Goal: Task Accomplishment & Management: Use online tool/utility

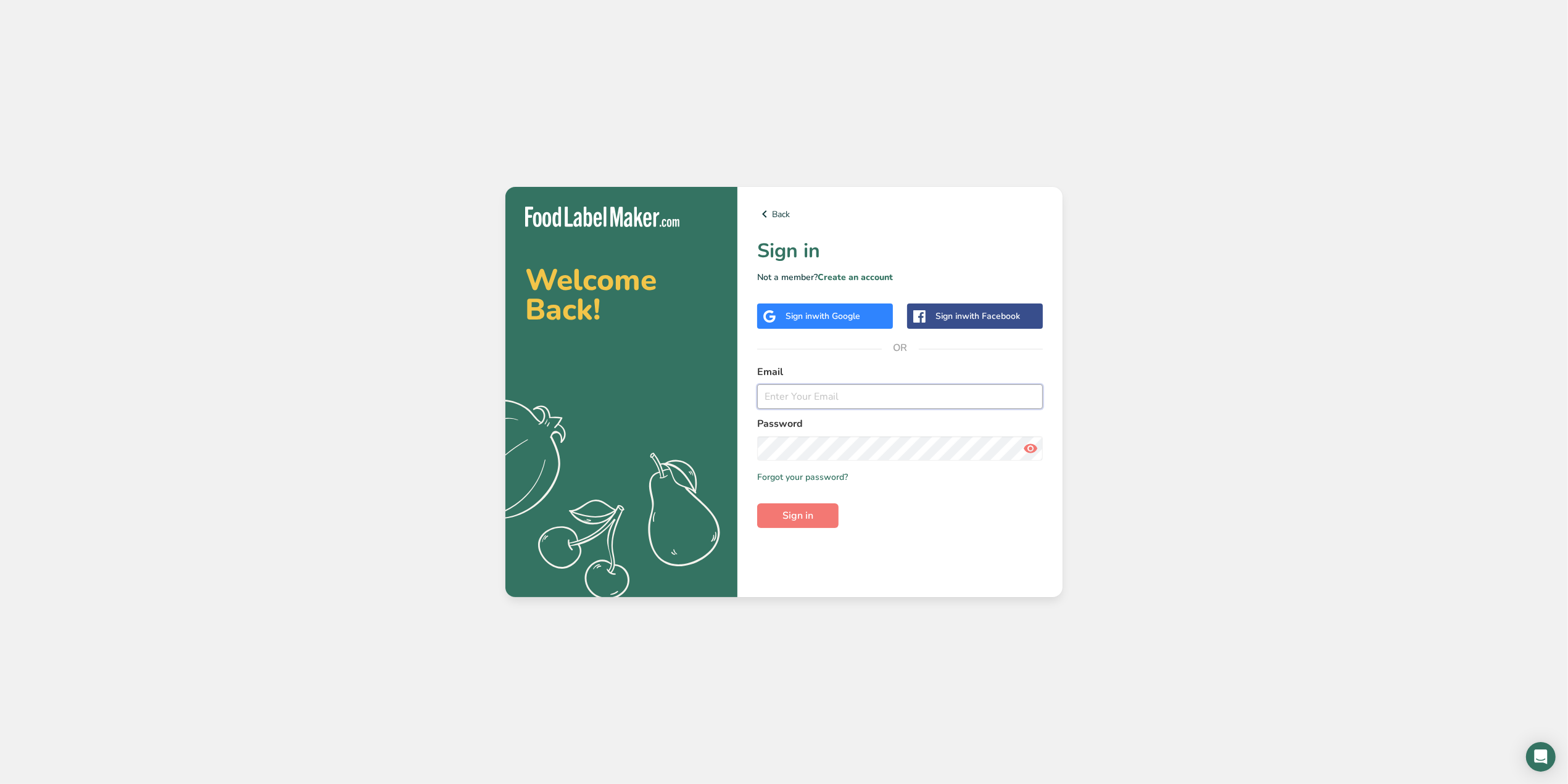
click at [821, 388] on input "email" at bounding box center [901, 396] width 286 height 24
type input "[PERSON_NAME][EMAIL_ADDRESS][DOMAIN_NAME]"
click at [810, 461] on form "Email [PERSON_NAME][EMAIL_ADDRESS][DOMAIN_NAME] Password Remember me Forgot you…" at bounding box center [901, 447] width 286 height 163
click at [821, 517] on button "Sign in" at bounding box center [799, 515] width 82 height 24
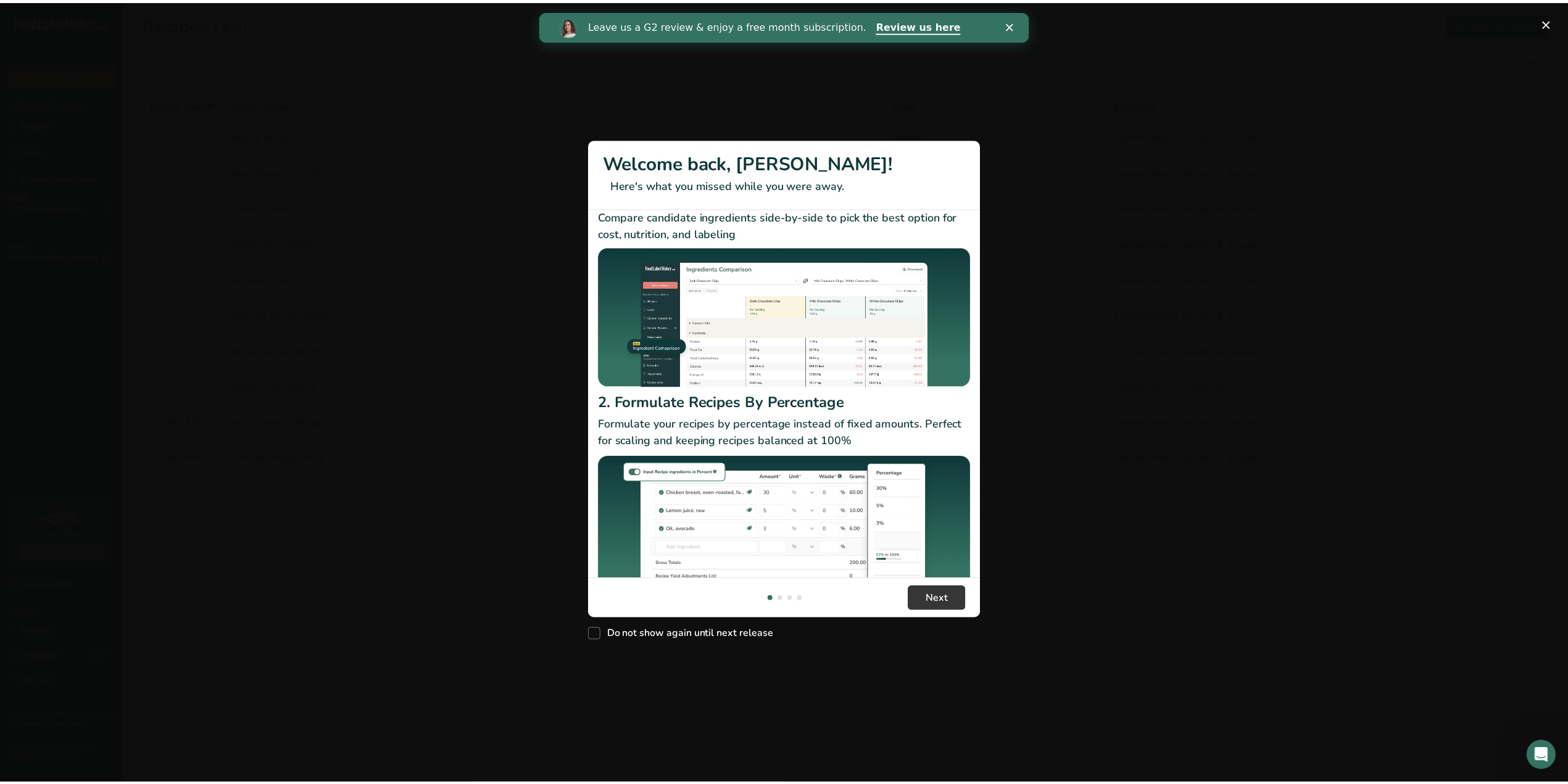
scroll to position [65, 0]
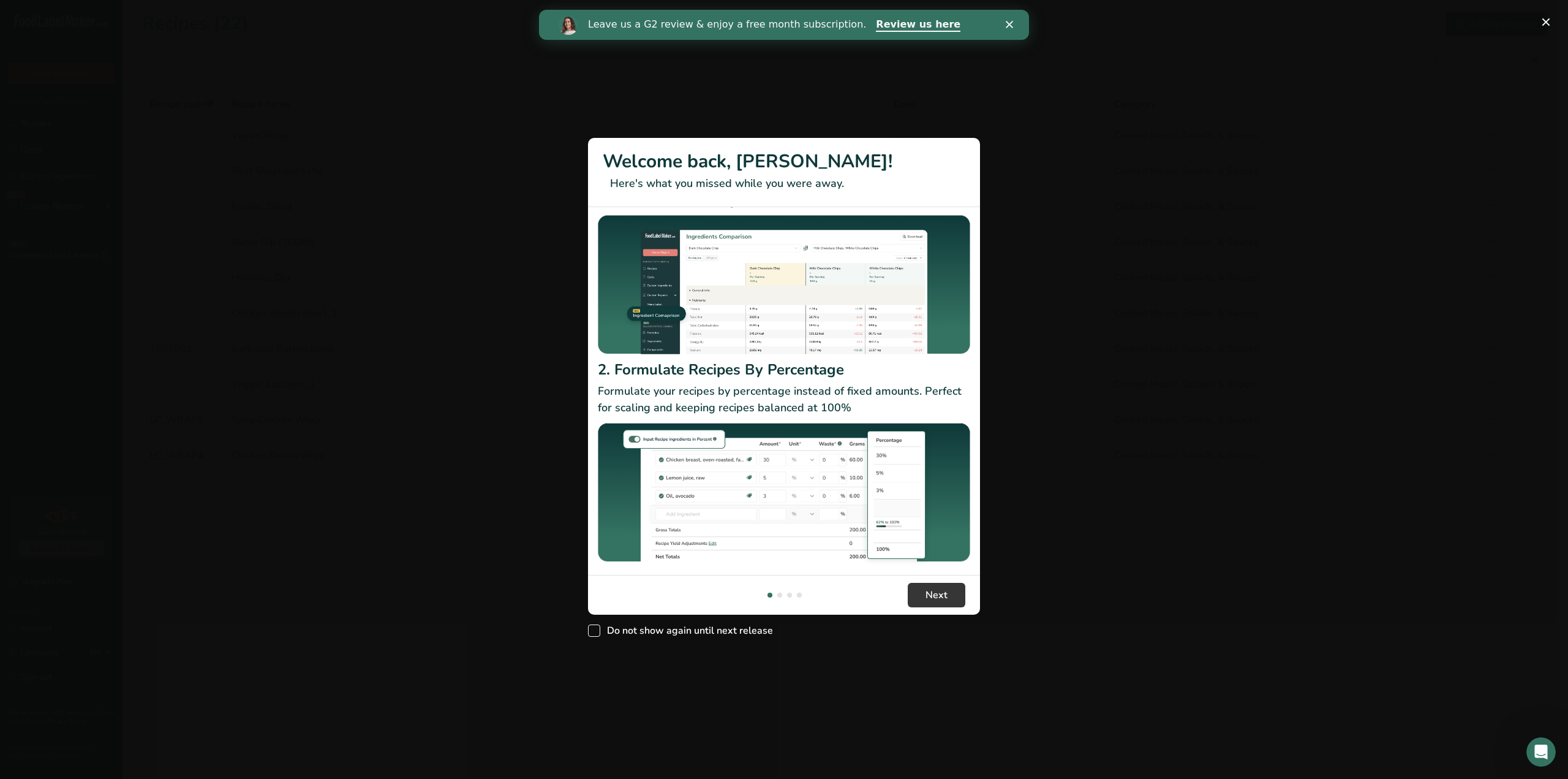
click at [747, 629] on span "Do not show again until next release" at bounding box center [687, 631] width 173 height 12
click at [596, 629] on input "Do not show again until next release" at bounding box center [592, 631] width 8 height 8
checkbox input "true"
click at [1548, 24] on button "New Features" at bounding box center [1545, 22] width 19 height 19
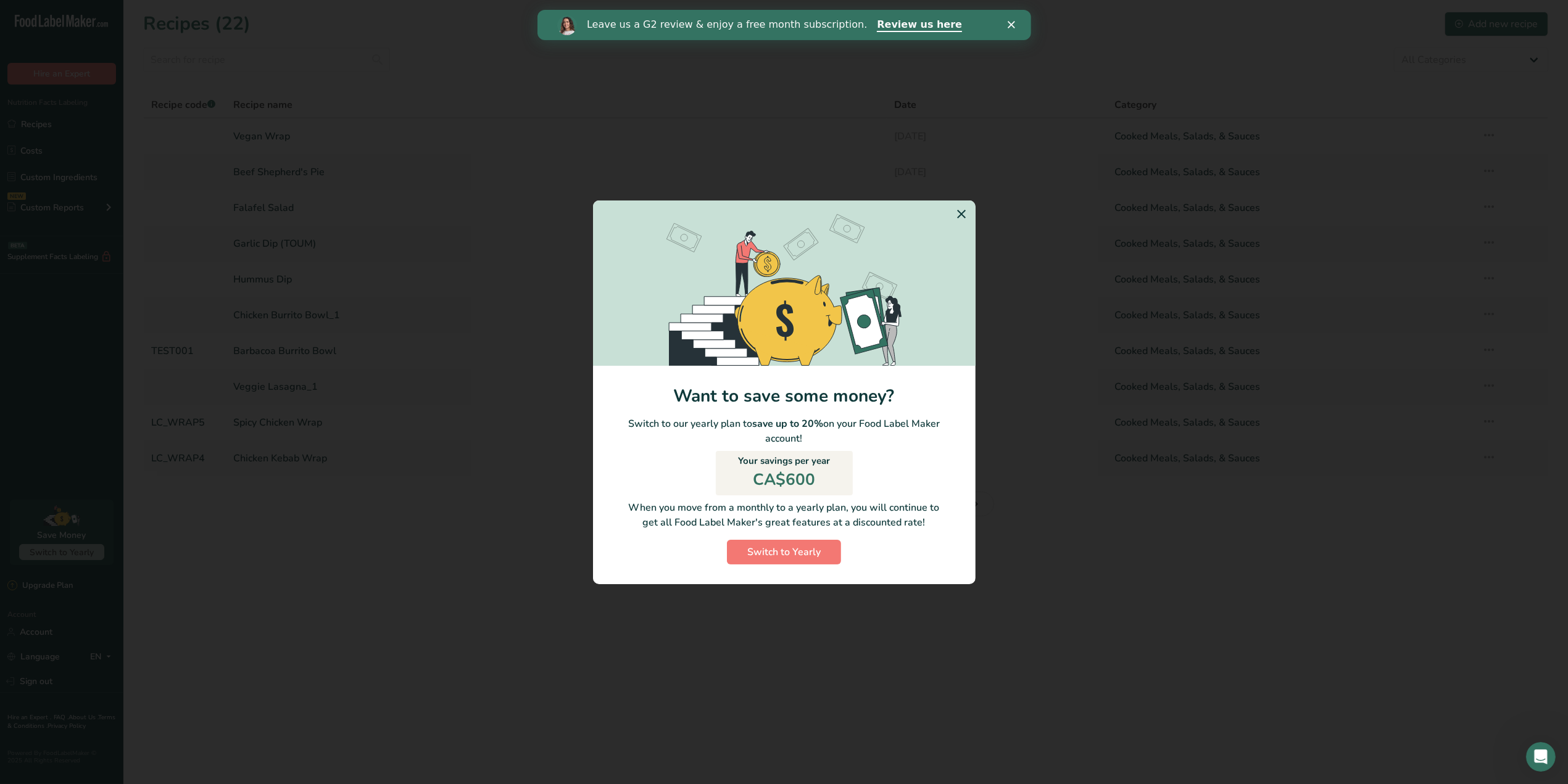
click at [965, 200] on section "Switch to Yearly Modal" at bounding box center [784, 283] width 382 height 166
click at [962, 211] on icon "Switch to Yearly Modal" at bounding box center [962, 214] width 15 height 22
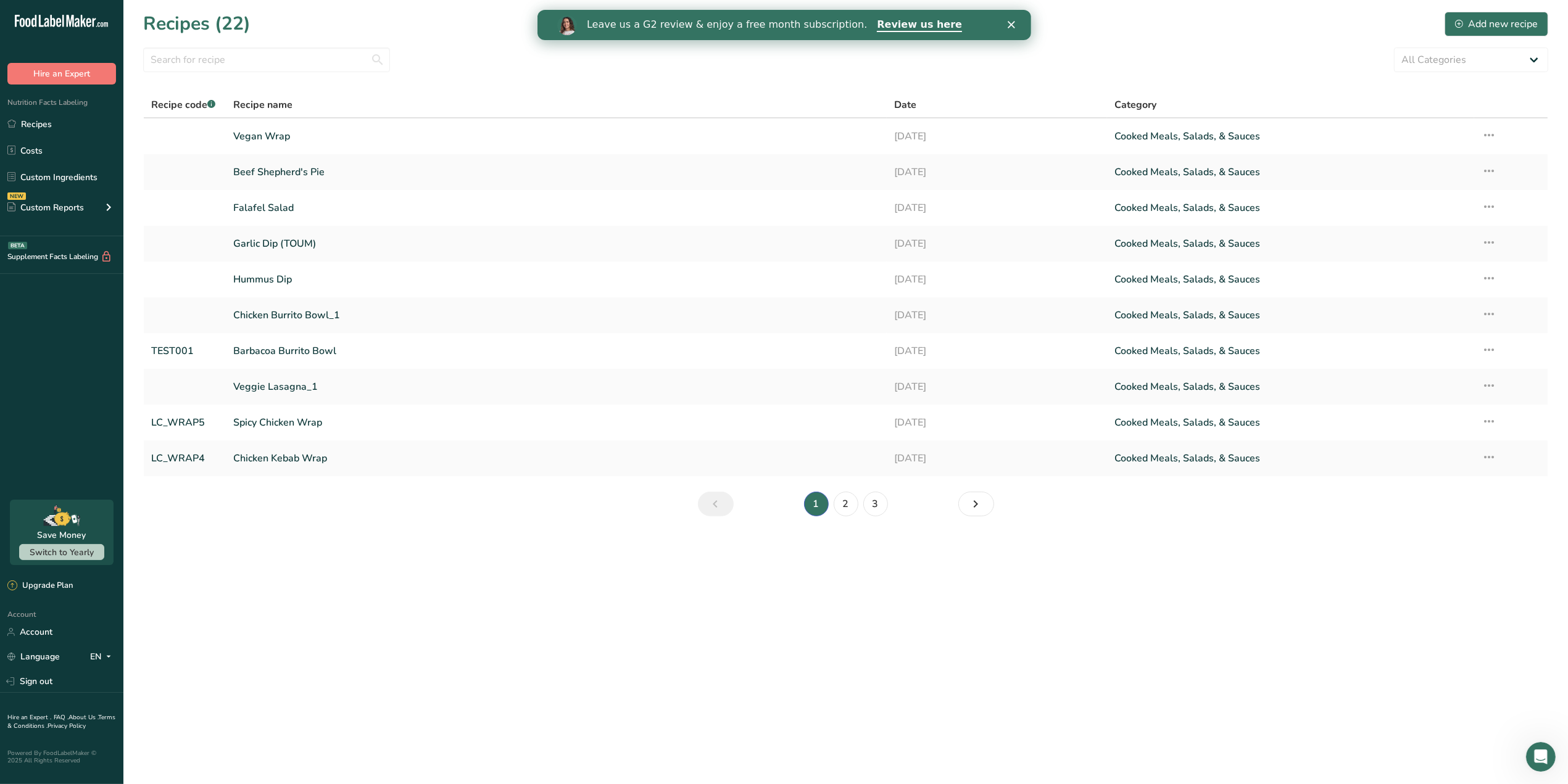
click at [1014, 25] on icon "Close" at bounding box center [1011, 24] width 7 height 7
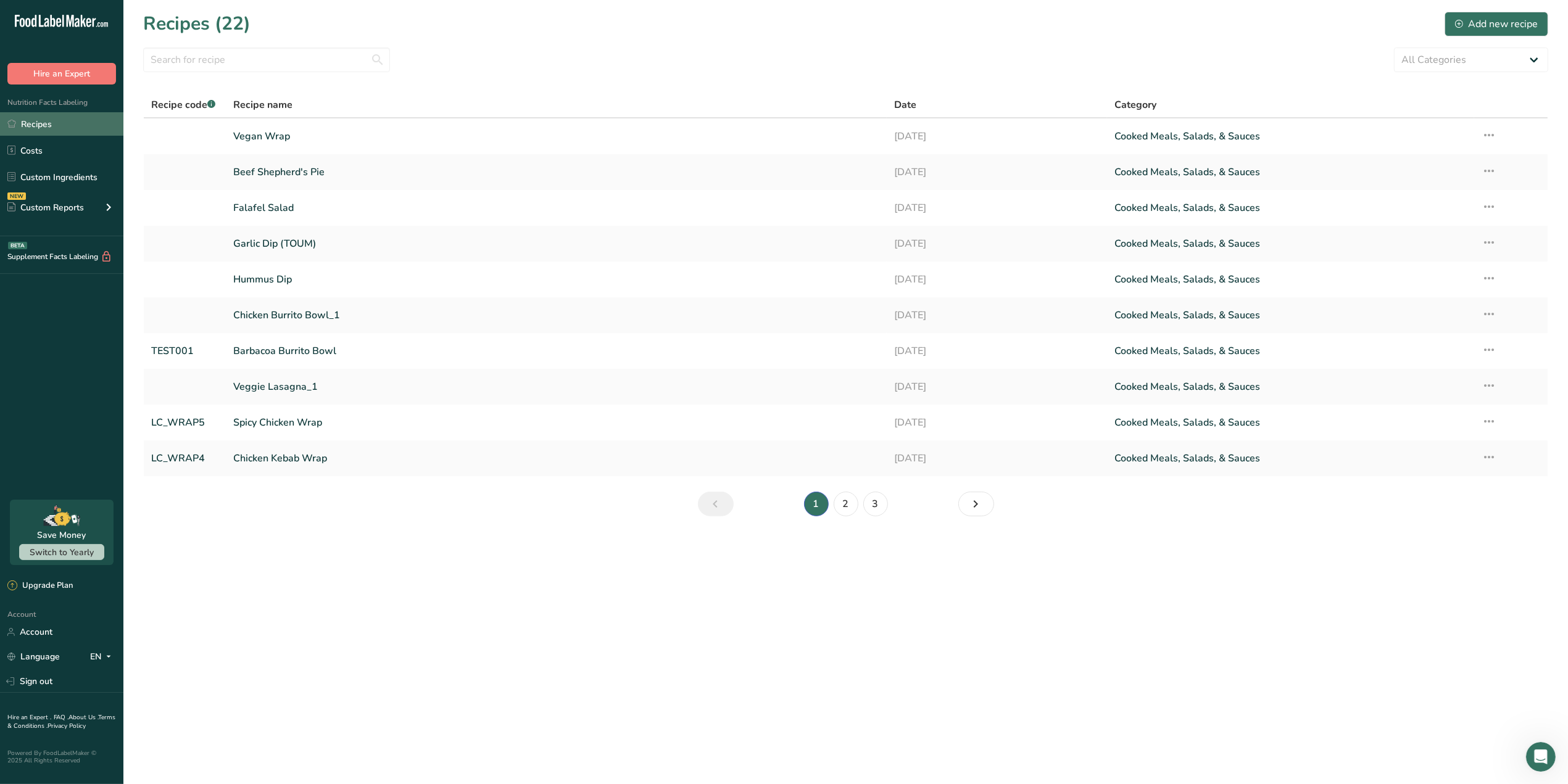
click at [75, 119] on link "Recipes" at bounding box center [61, 124] width 123 height 24
click at [296, 421] on link "Spicy Chicken Wrap" at bounding box center [556, 422] width 646 height 26
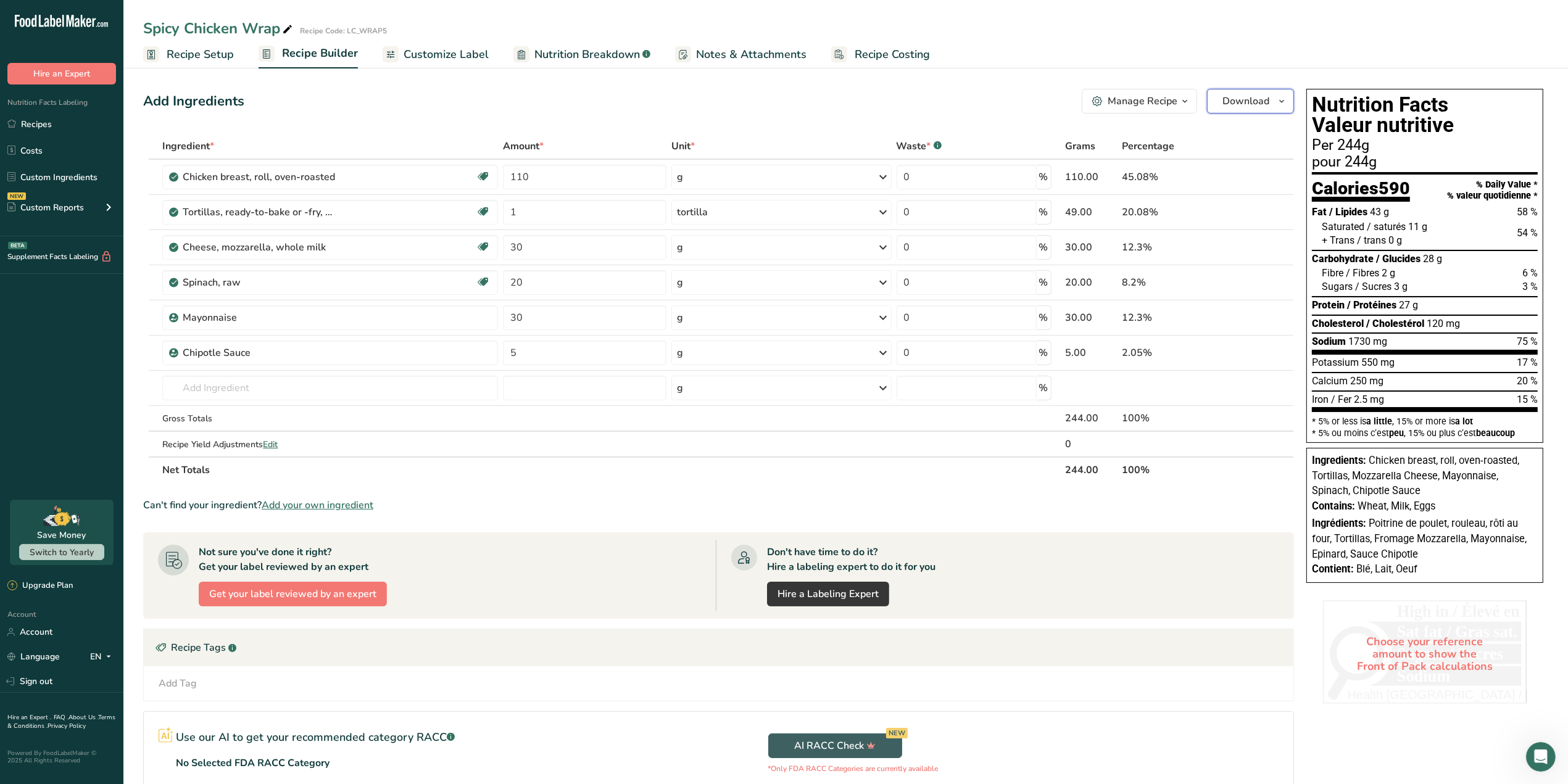
click at [1260, 97] on span "Download" at bounding box center [1246, 100] width 47 height 15
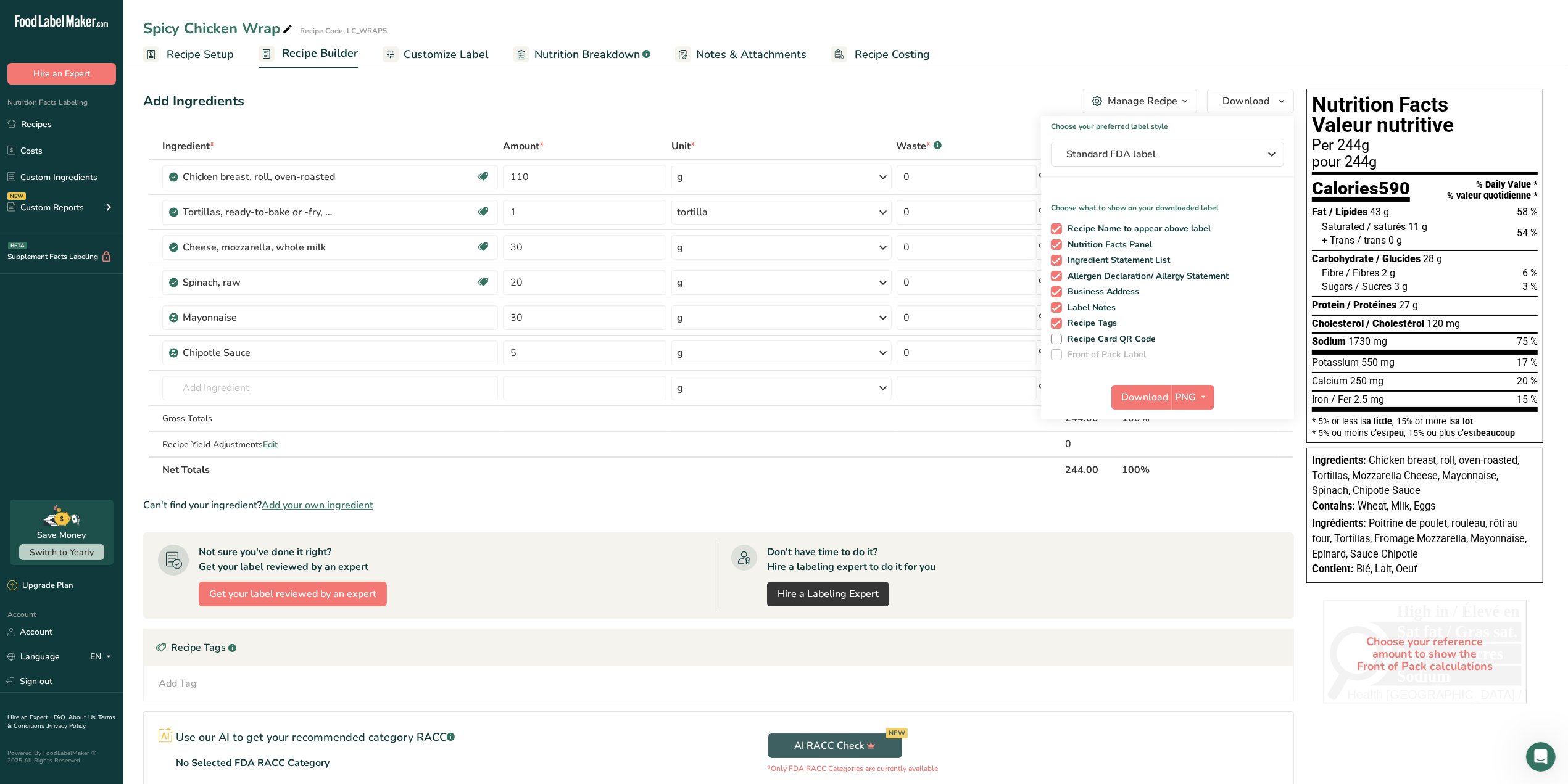
click at [1155, 685] on div "Add Tag Standard Tags Custom Tags Source of Antioxidants [MEDICAL_DATA] Effect …" at bounding box center [718, 684] width 1130 height 15
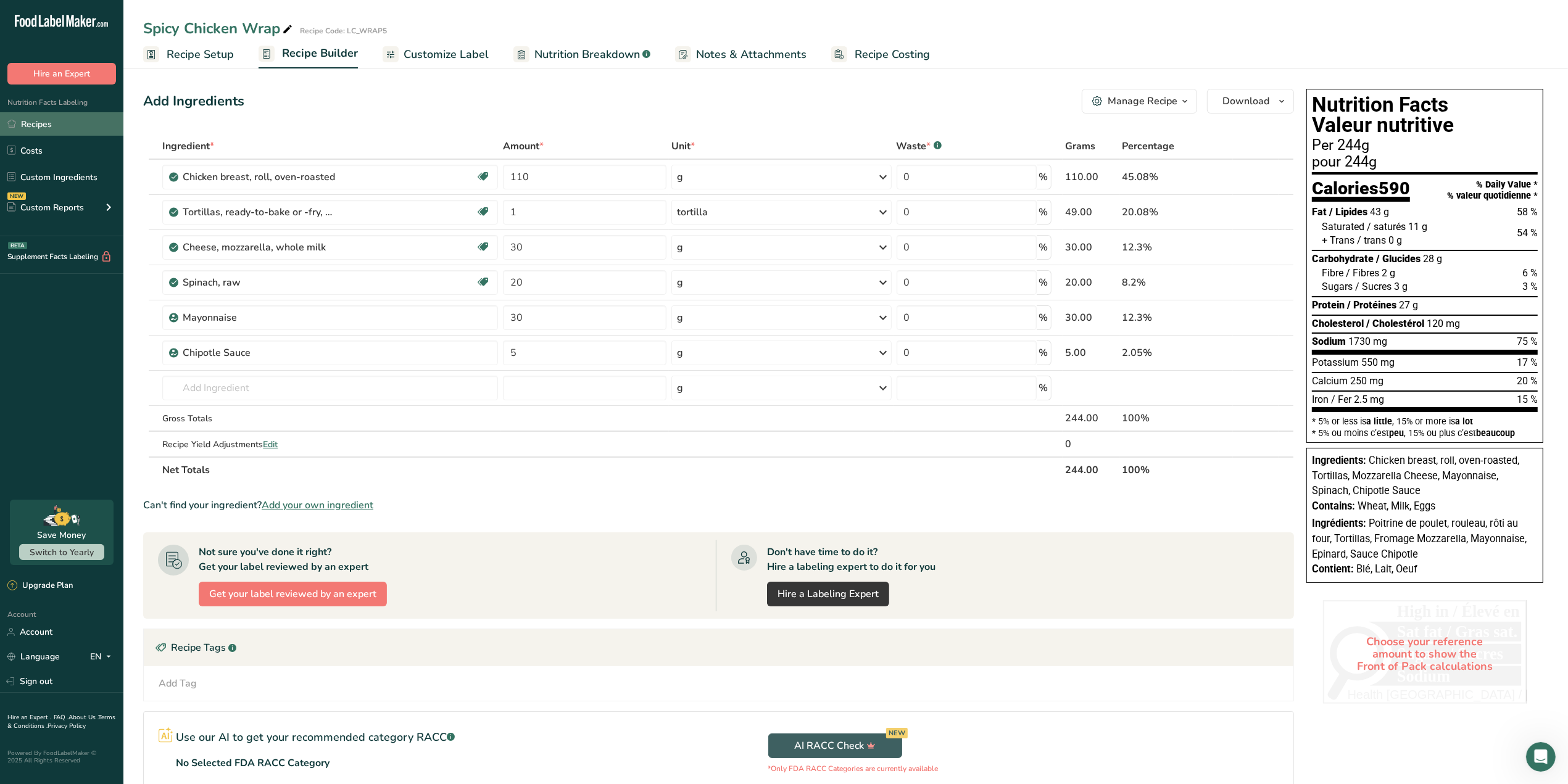
click at [46, 118] on link "Recipes" at bounding box center [61, 124] width 123 height 24
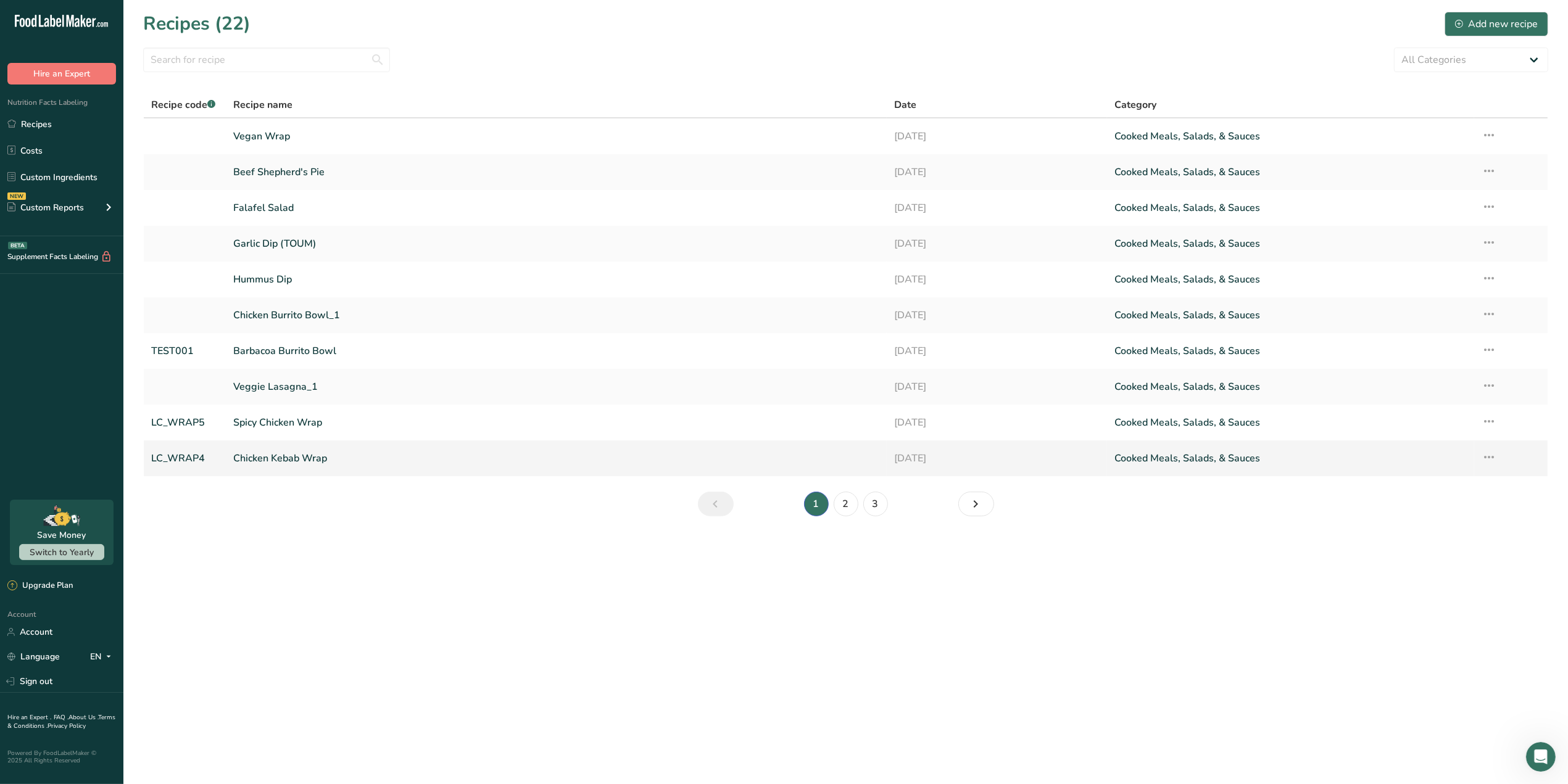
click at [304, 457] on link "Chicken Kebab Wrap" at bounding box center [556, 458] width 646 height 26
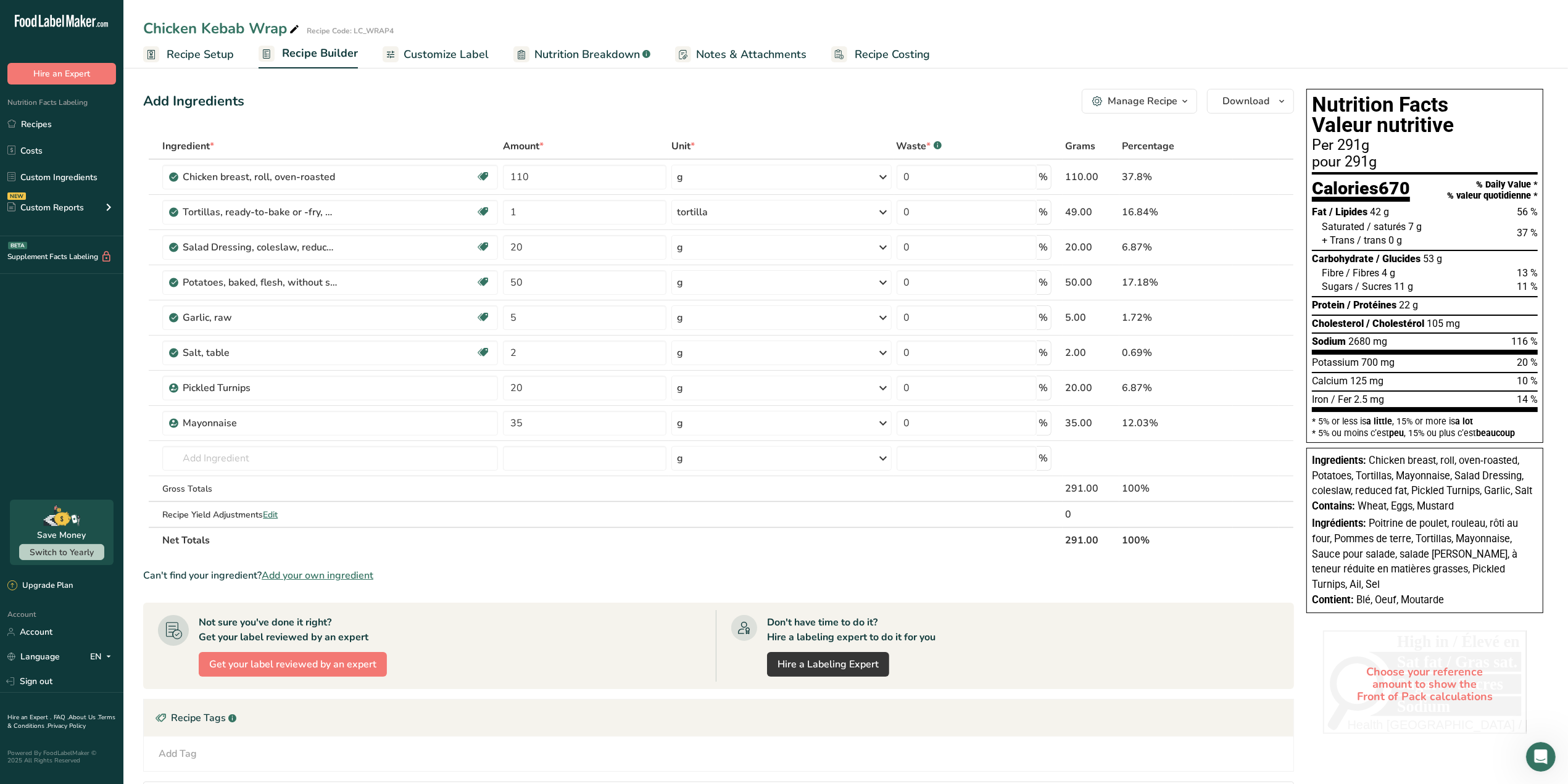
drag, startPoint x: 63, startPoint y: 123, endPoint x: 517, endPoint y: 556, distance: 627.4
click at [63, 123] on link "Recipes" at bounding box center [61, 124] width 123 height 24
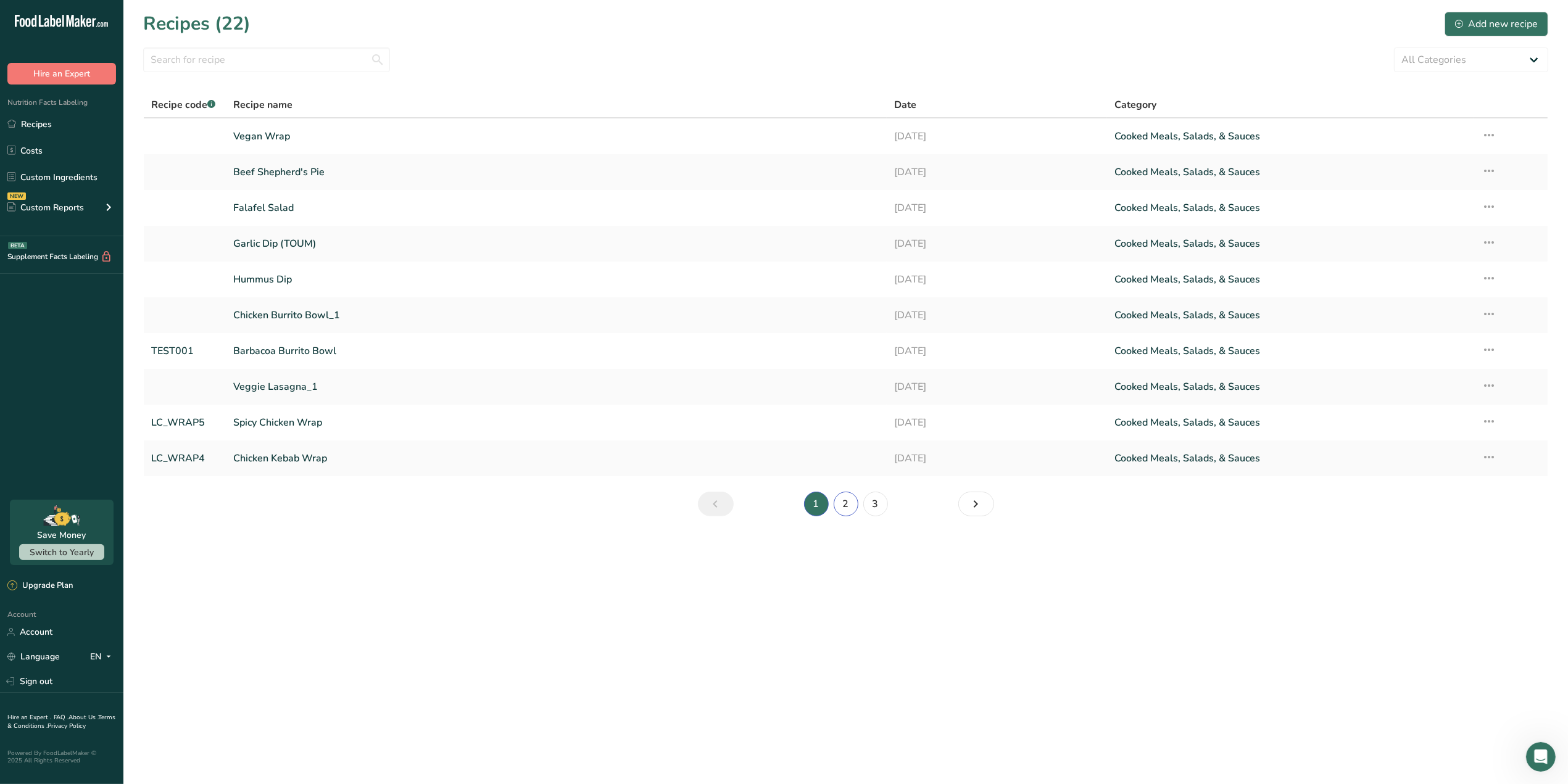
click at [846, 500] on link "2" at bounding box center [846, 503] width 24 height 24
click at [1483, 131] on icon at bounding box center [1489, 135] width 15 height 22
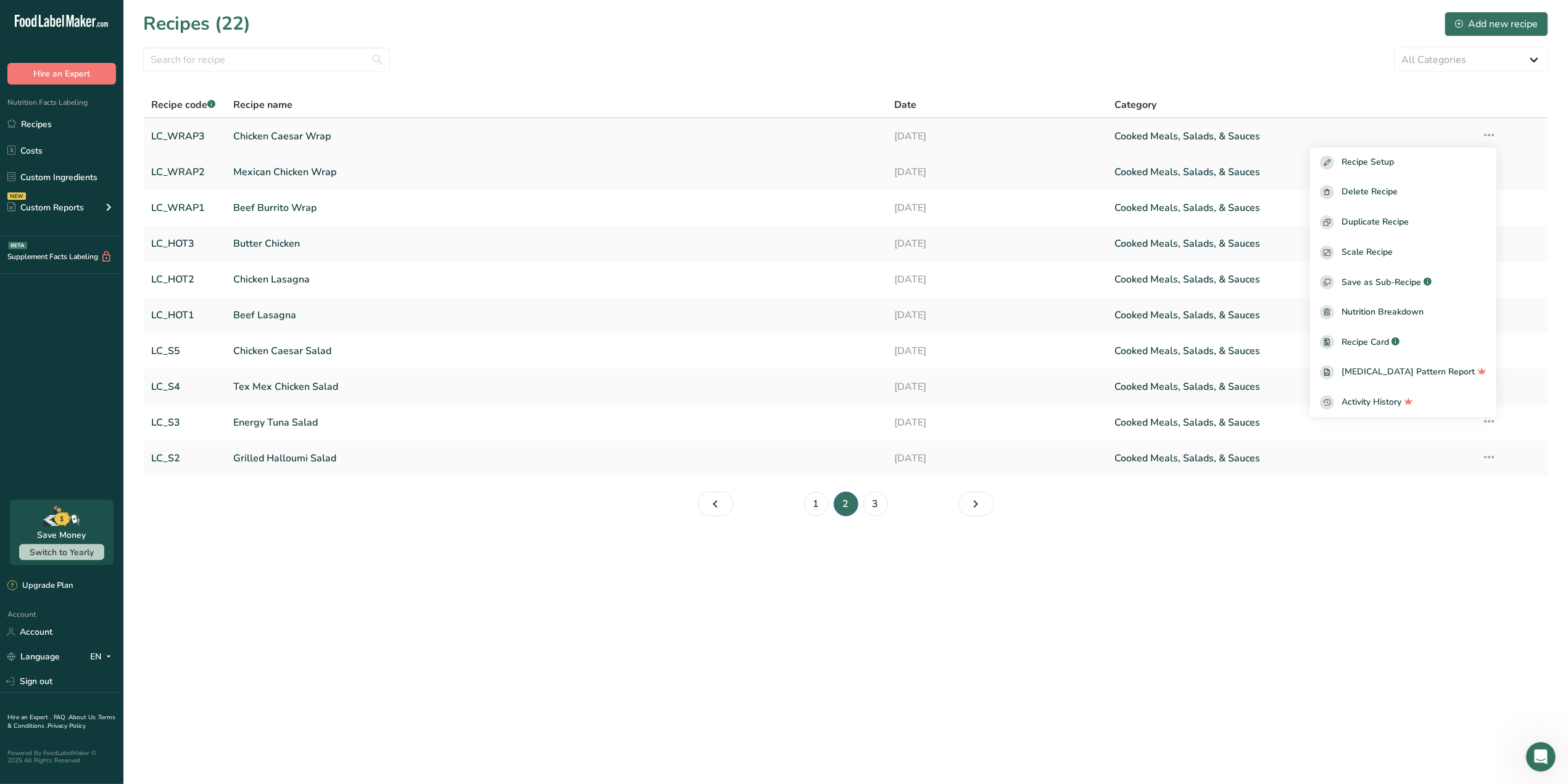
click at [281, 136] on link "Chicken Caesar Wrap" at bounding box center [556, 136] width 646 height 26
click at [312, 165] on link "Mexican Chicken Wrap" at bounding box center [556, 172] width 646 height 26
click at [297, 204] on link "Beef Burrito Wrap" at bounding box center [556, 207] width 646 height 26
click at [294, 278] on link "Chicken Lasagna" at bounding box center [556, 279] width 646 height 26
click at [298, 315] on link "Beef Lasagna" at bounding box center [556, 315] width 646 height 26
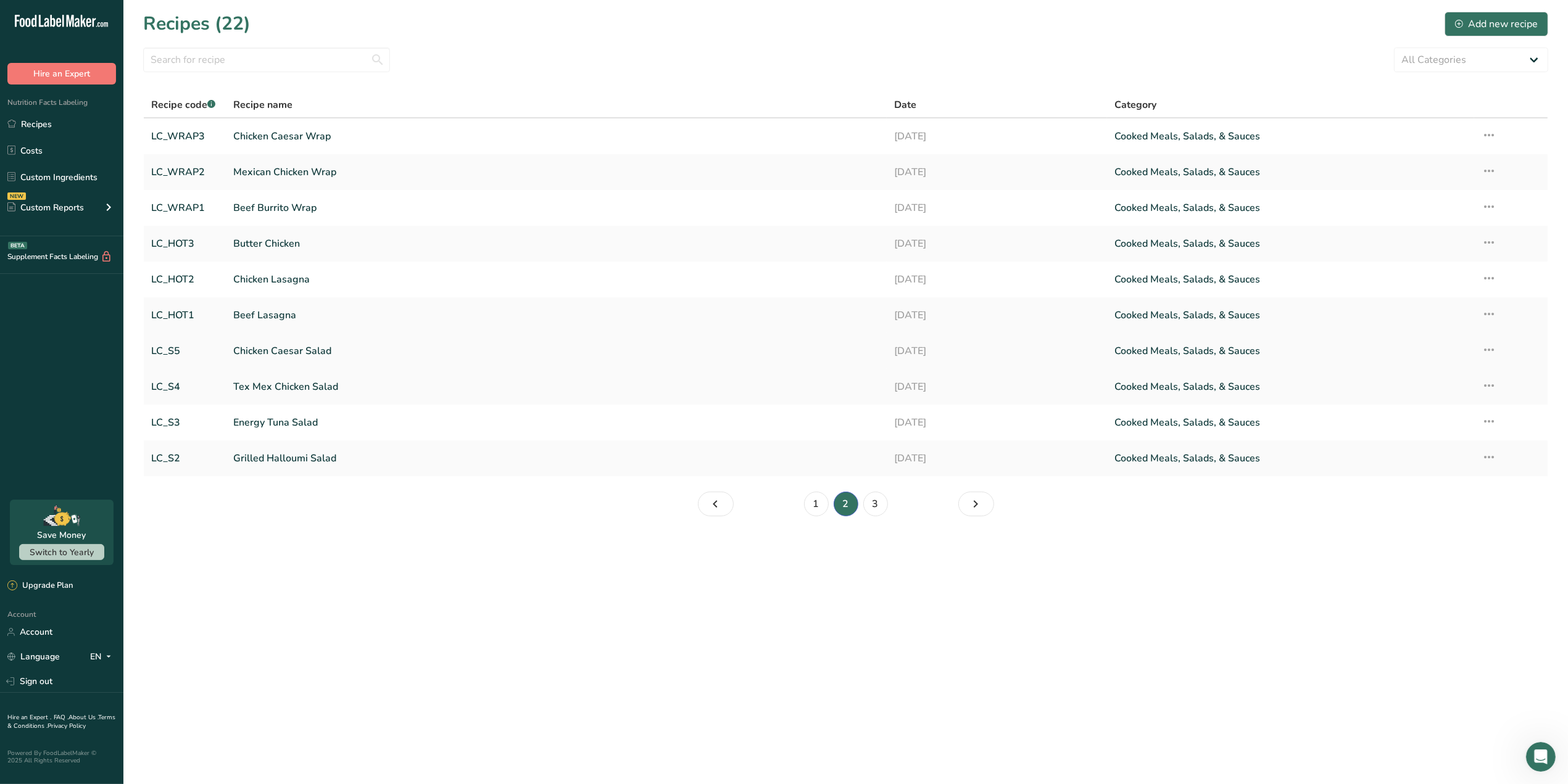
click at [303, 347] on link "Chicken Caesar Salad" at bounding box center [556, 351] width 646 height 26
click at [334, 387] on link "Tex Mex Chicken Salad" at bounding box center [556, 386] width 646 height 26
click at [316, 457] on link "Grilled Halloumi Salad" at bounding box center [556, 458] width 646 height 26
click at [868, 504] on link "3" at bounding box center [875, 503] width 24 height 24
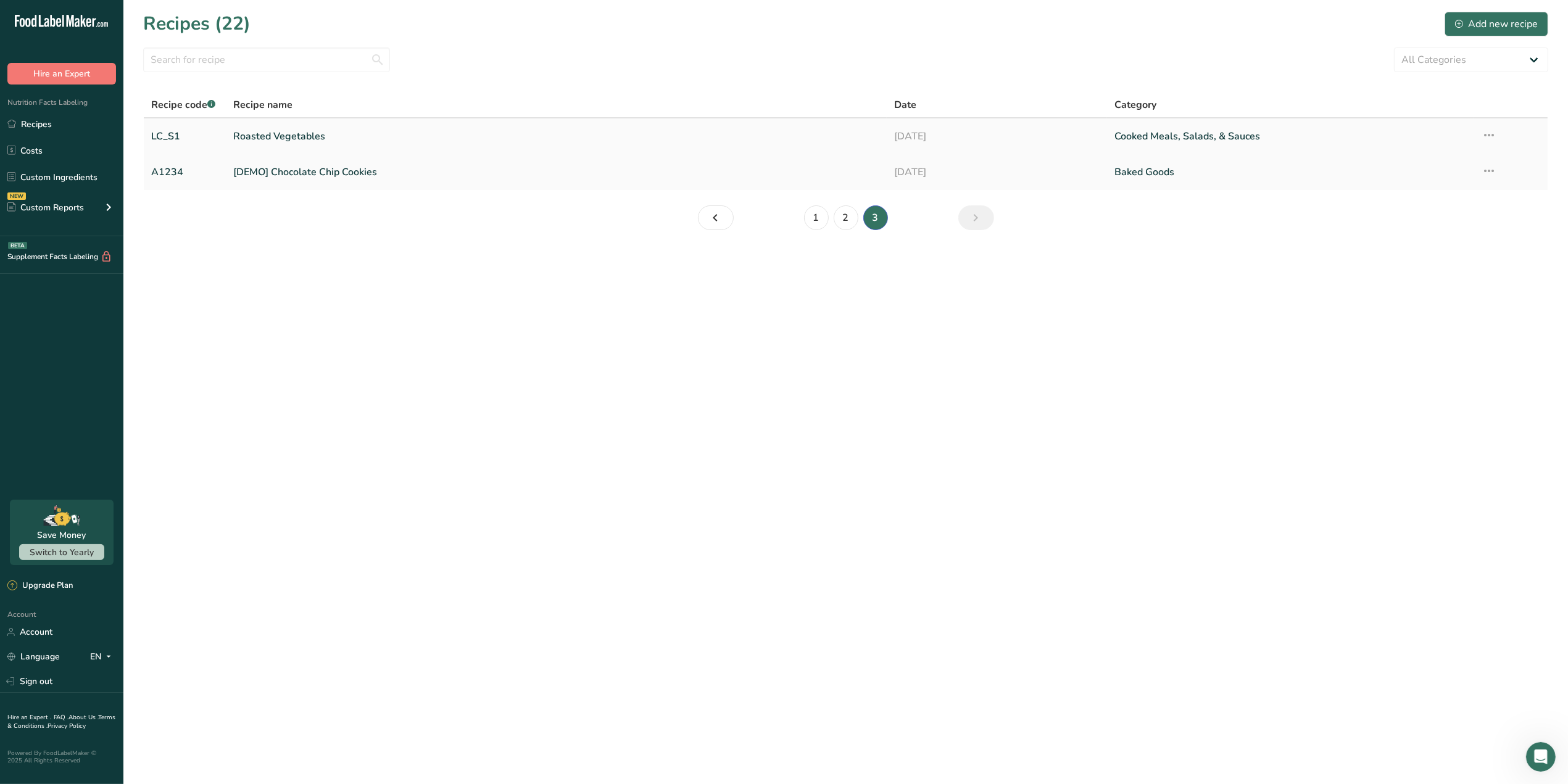
click at [353, 140] on link "Roasted Vegetables" at bounding box center [556, 136] width 646 height 26
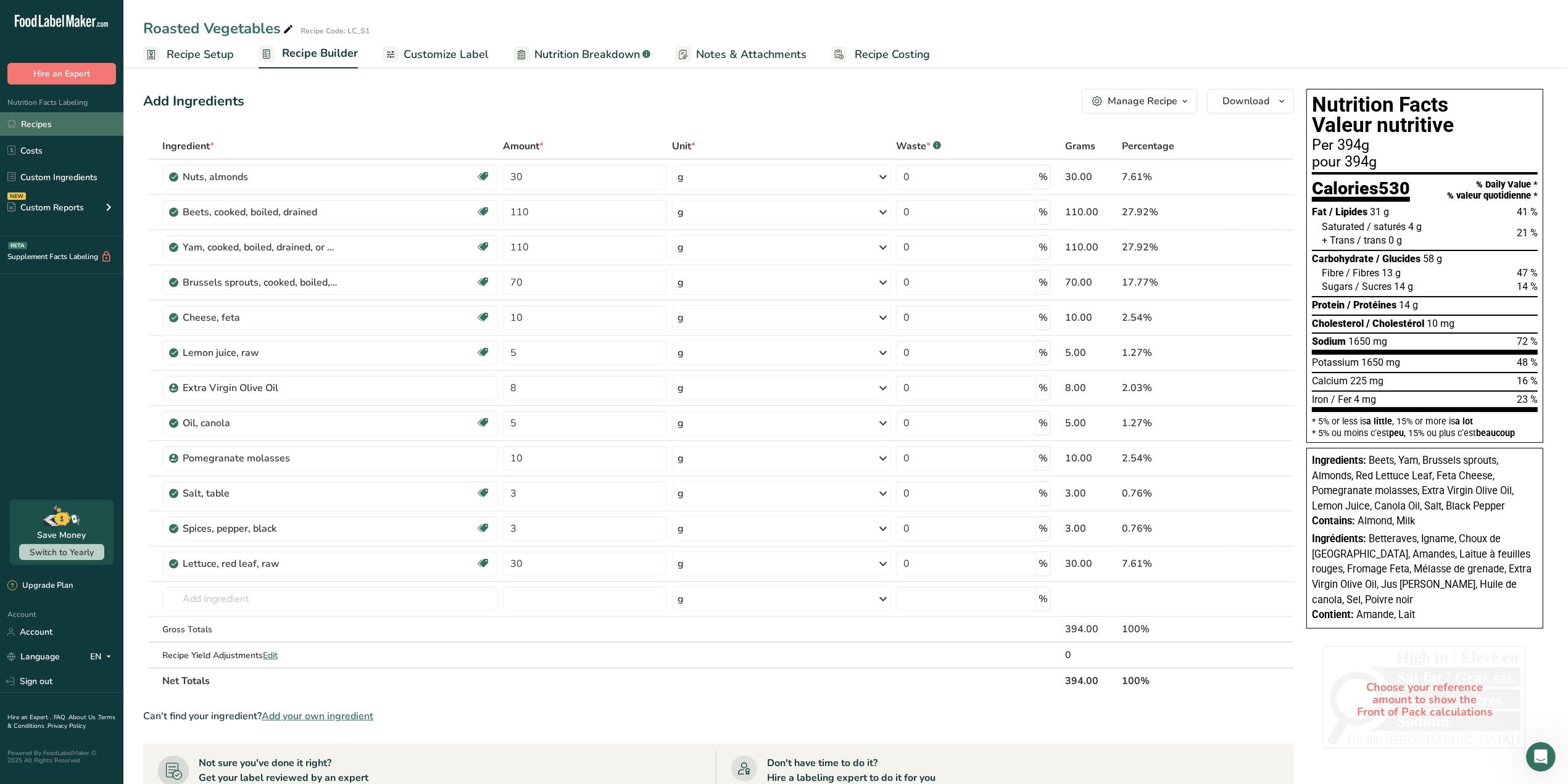
click at [48, 118] on link "Recipes" at bounding box center [61, 124] width 123 height 24
